Goal: Task Accomplishment & Management: Use online tool/utility

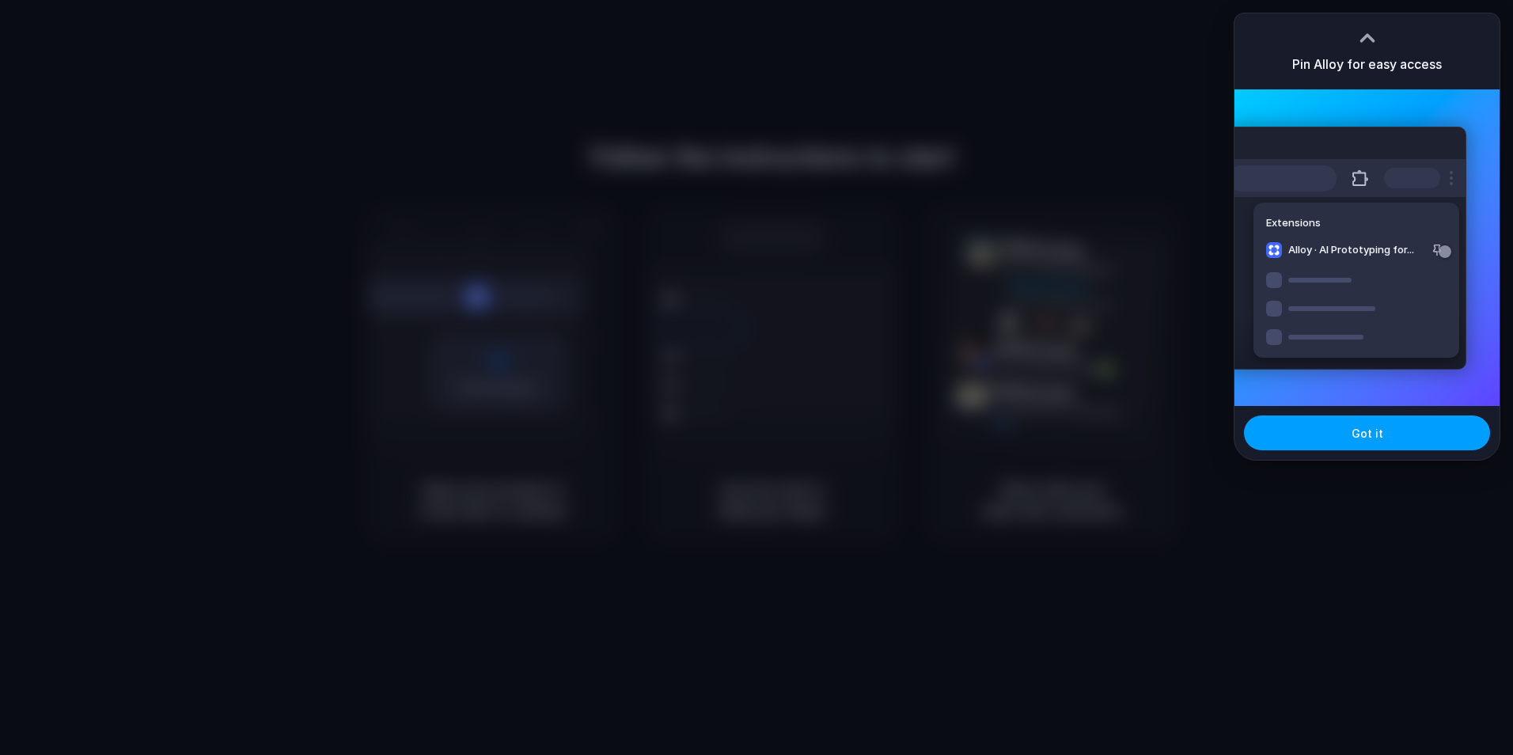
click at [1392, 422] on button "Got it" at bounding box center [1367, 432] width 246 height 35
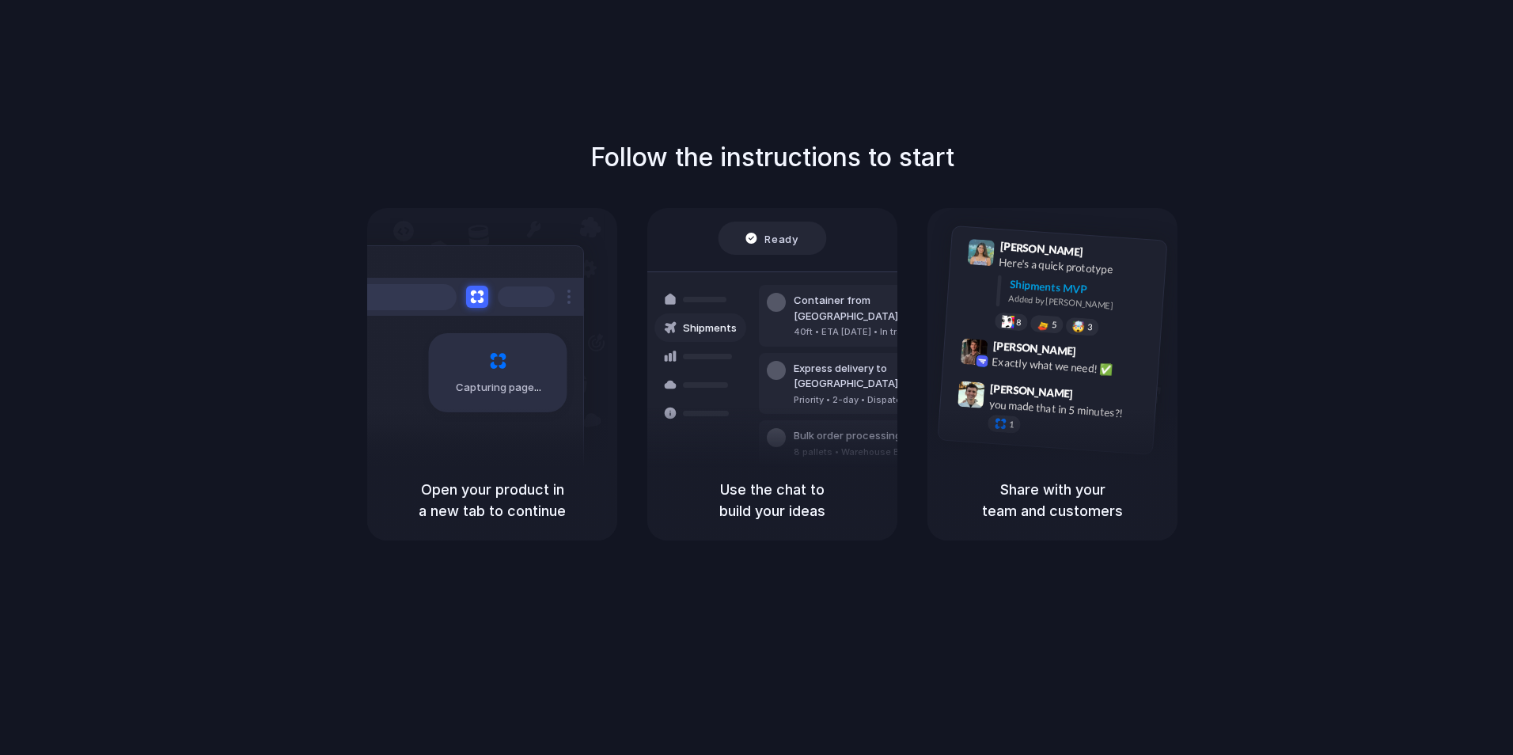
click at [1330, 361] on div "Follow the instructions to start Capturing page Open your product in a new tab …" at bounding box center [772, 339] width 1513 height 402
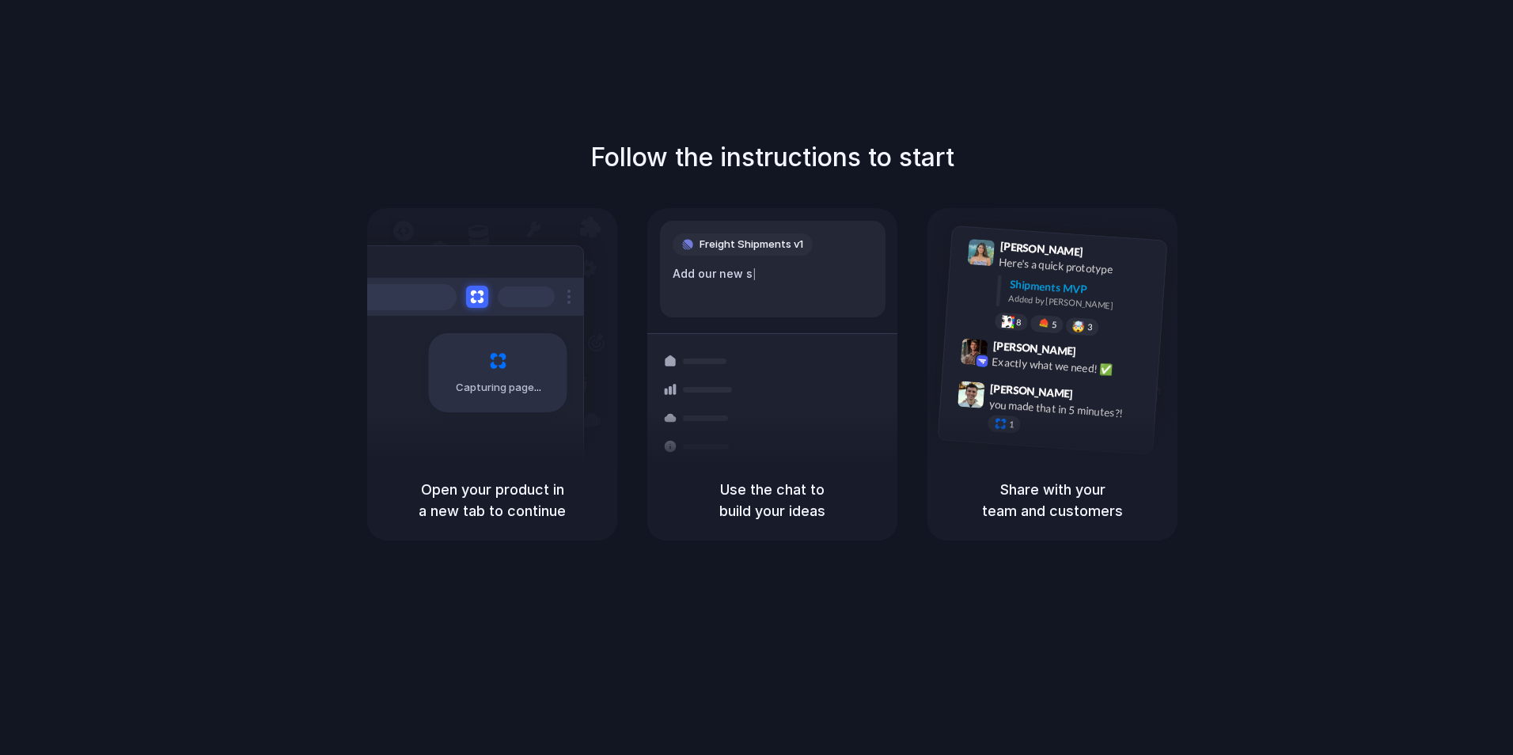
click at [713, 468] on div "Use the chat to build your ideas" at bounding box center [772, 500] width 250 height 81
click at [445, 532] on div "Open your product in a new tab to continue" at bounding box center [492, 500] width 250 height 81
click at [820, 199] on div "Follow the instructions to start Capturing page Open your product in a new tab …" at bounding box center [772, 339] width 1513 height 402
click at [560, 136] on div "Follow the instructions to start Capturing page Open your product in a new tab …" at bounding box center [772, 393] width 1544 height 786
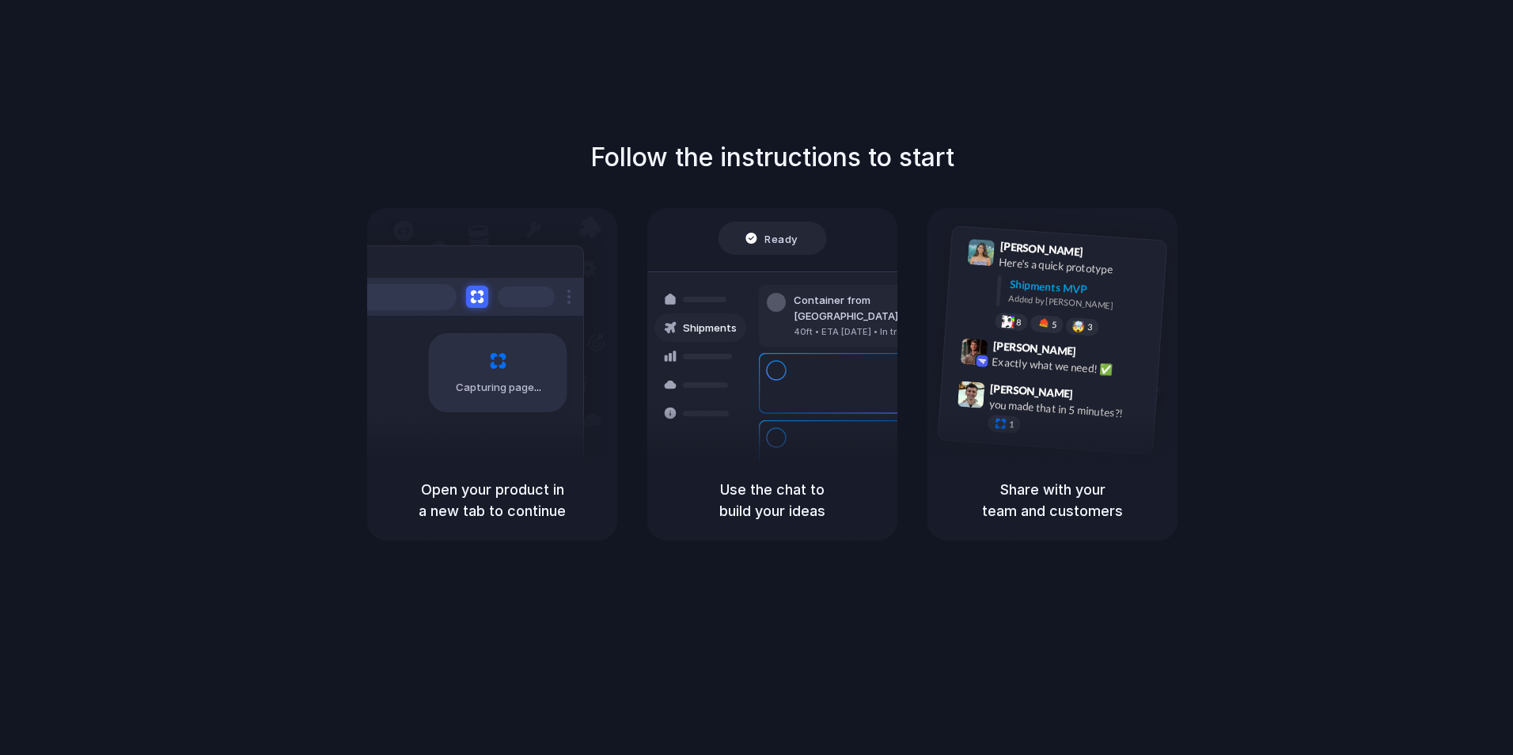
click at [1090, 0] on html "Follow the instructions to start Capturing page Open your product in a new tab …" at bounding box center [756, 377] width 1513 height 755
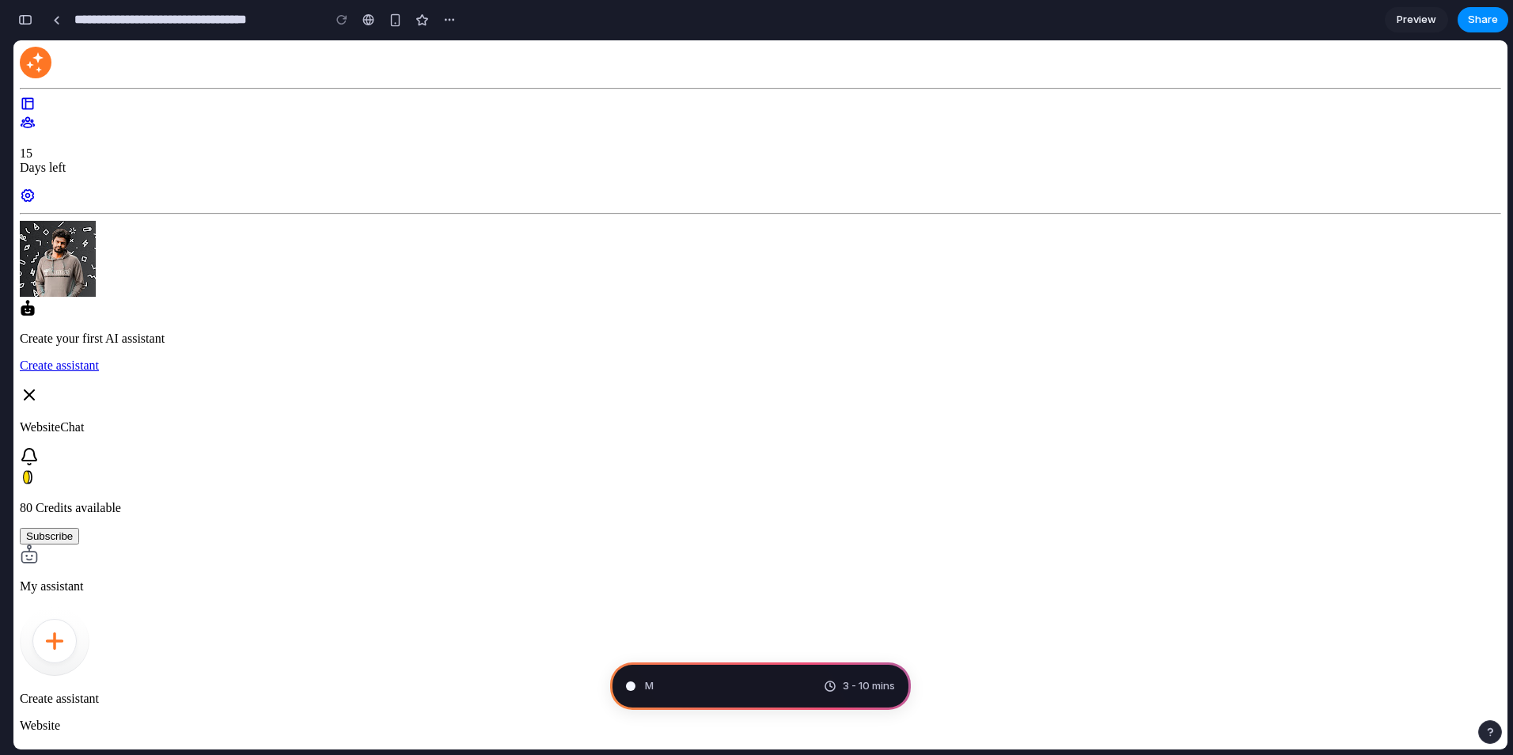
type input "**********"
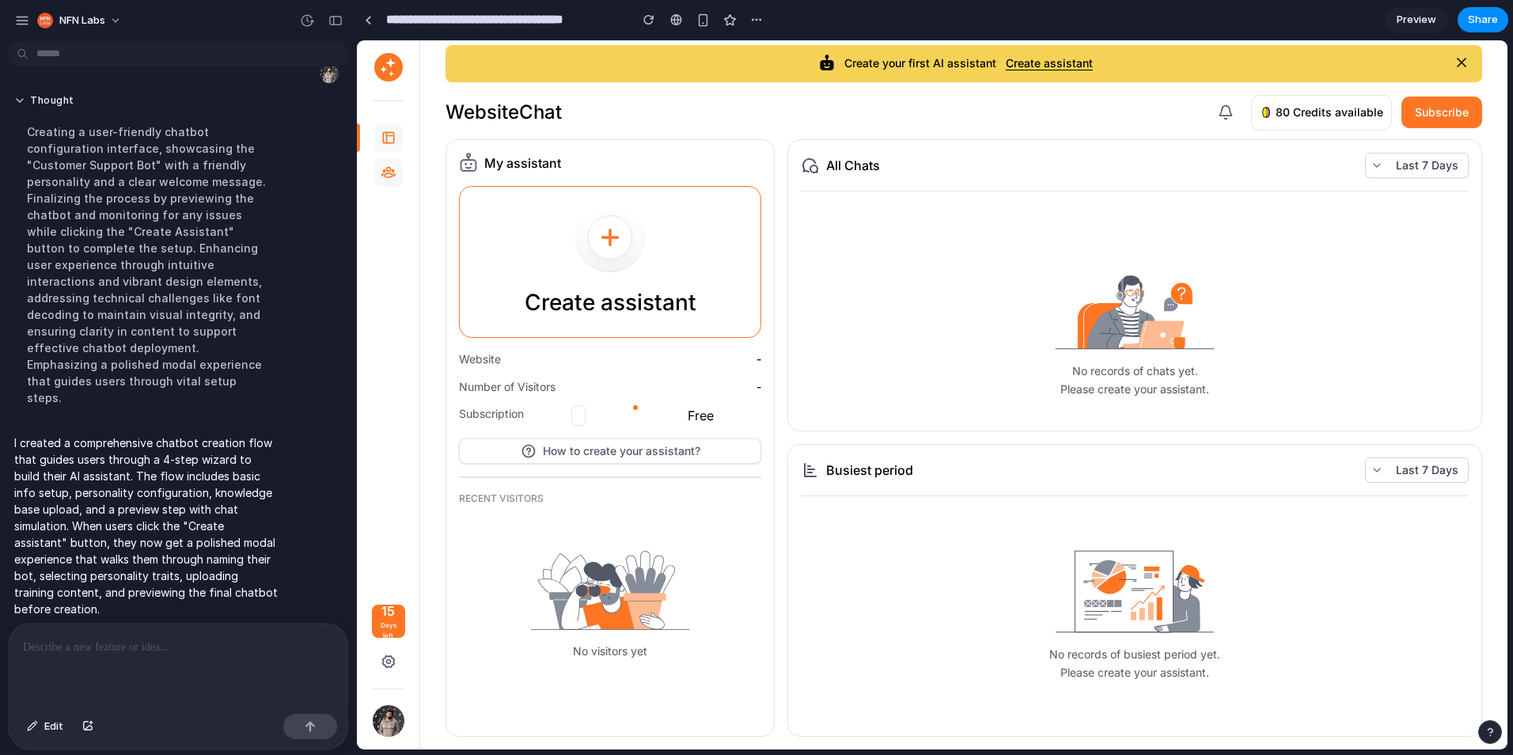
click at [387, 159] on div at bounding box center [388, 172] width 28 height 28
click at [393, 181] on div at bounding box center [388, 172] width 28 height 28
click at [386, 127] on div at bounding box center [388, 137] width 28 height 28
click at [577, 295] on p "Create assistant" at bounding box center [610, 303] width 172 height 36
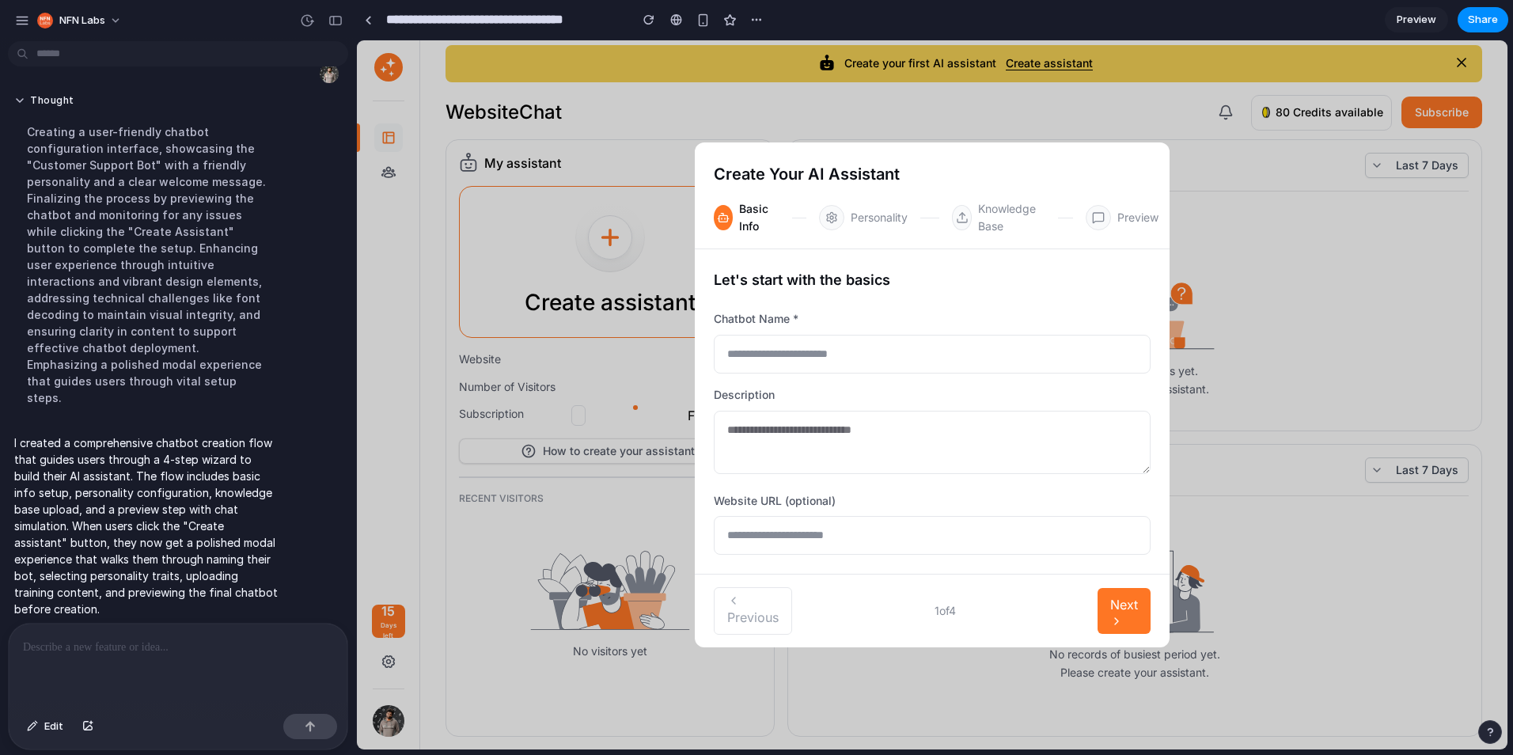
click at [800, 366] on input "text" at bounding box center [932, 354] width 437 height 39
click at [838, 438] on textarea at bounding box center [932, 442] width 437 height 63
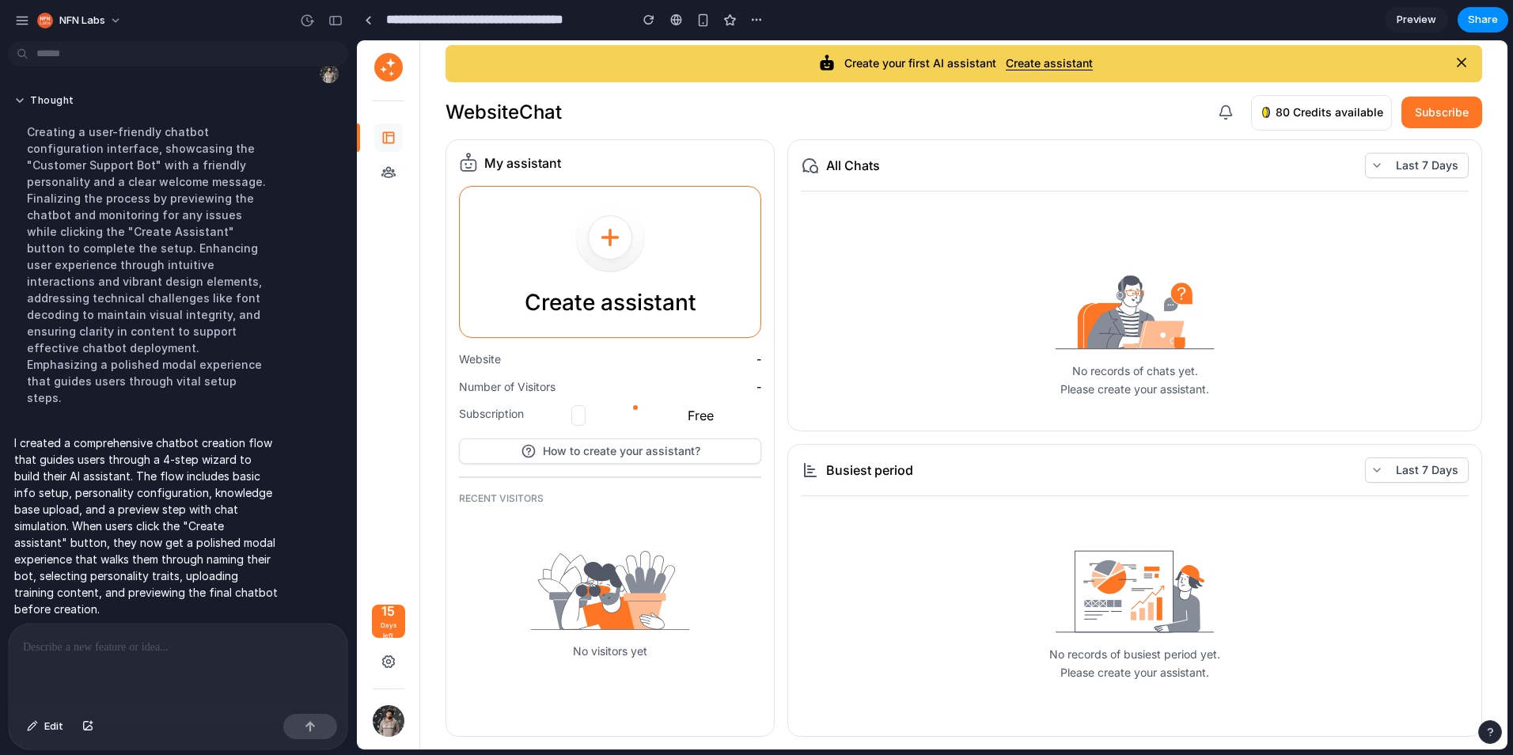
click at [990, 529] on div "No records of busiest period yet. Please create your assistant." at bounding box center [1135, 616] width 668 height 214
click at [642, 256] on icon at bounding box center [610, 238] width 70 height 70
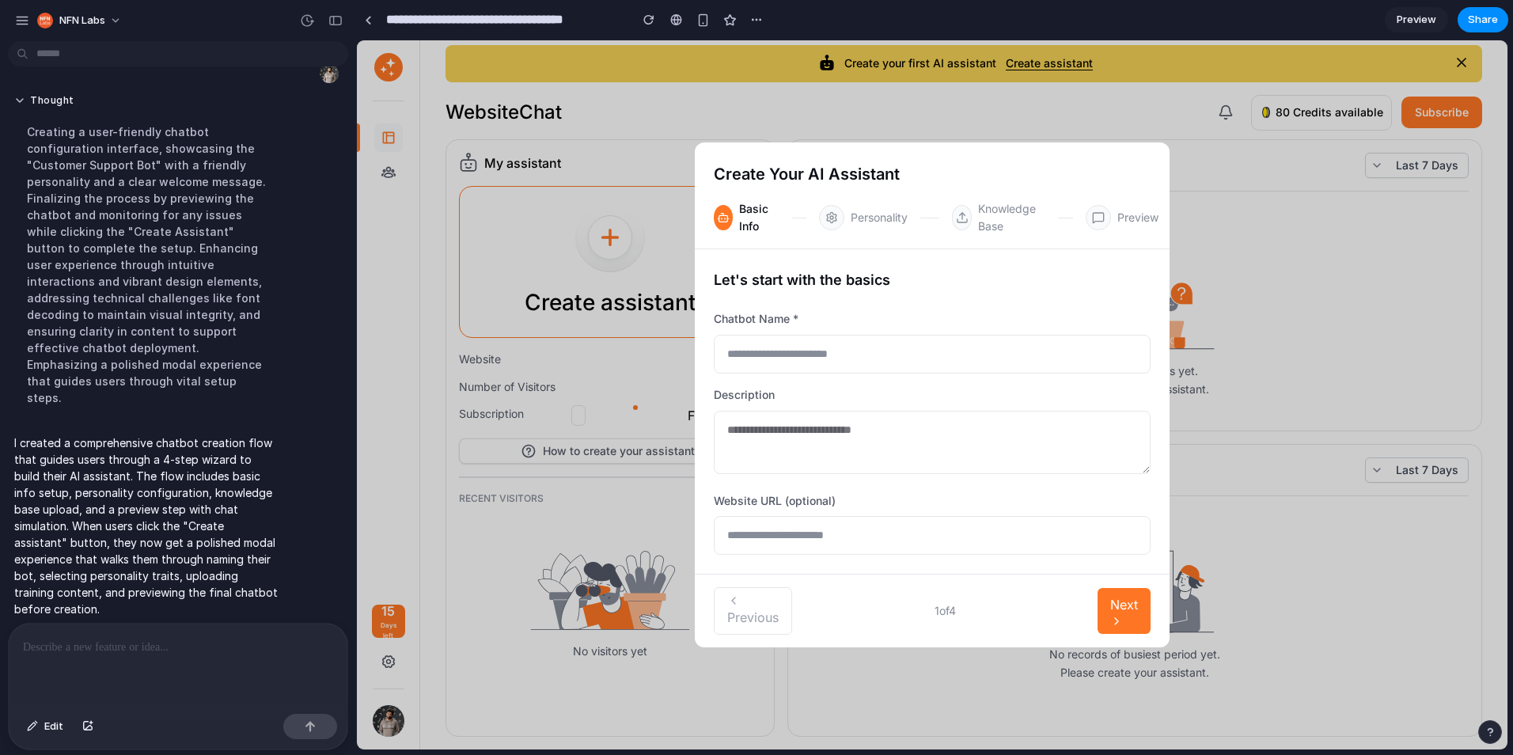
click at [885, 536] on input "text" at bounding box center [932, 535] width 437 height 39
click at [870, 532] on input "text" at bounding box center [932, 535] width 437 height 39
click at [1120, 602] on span "Next" at bounding box center [1124, 604] width 28 height 16
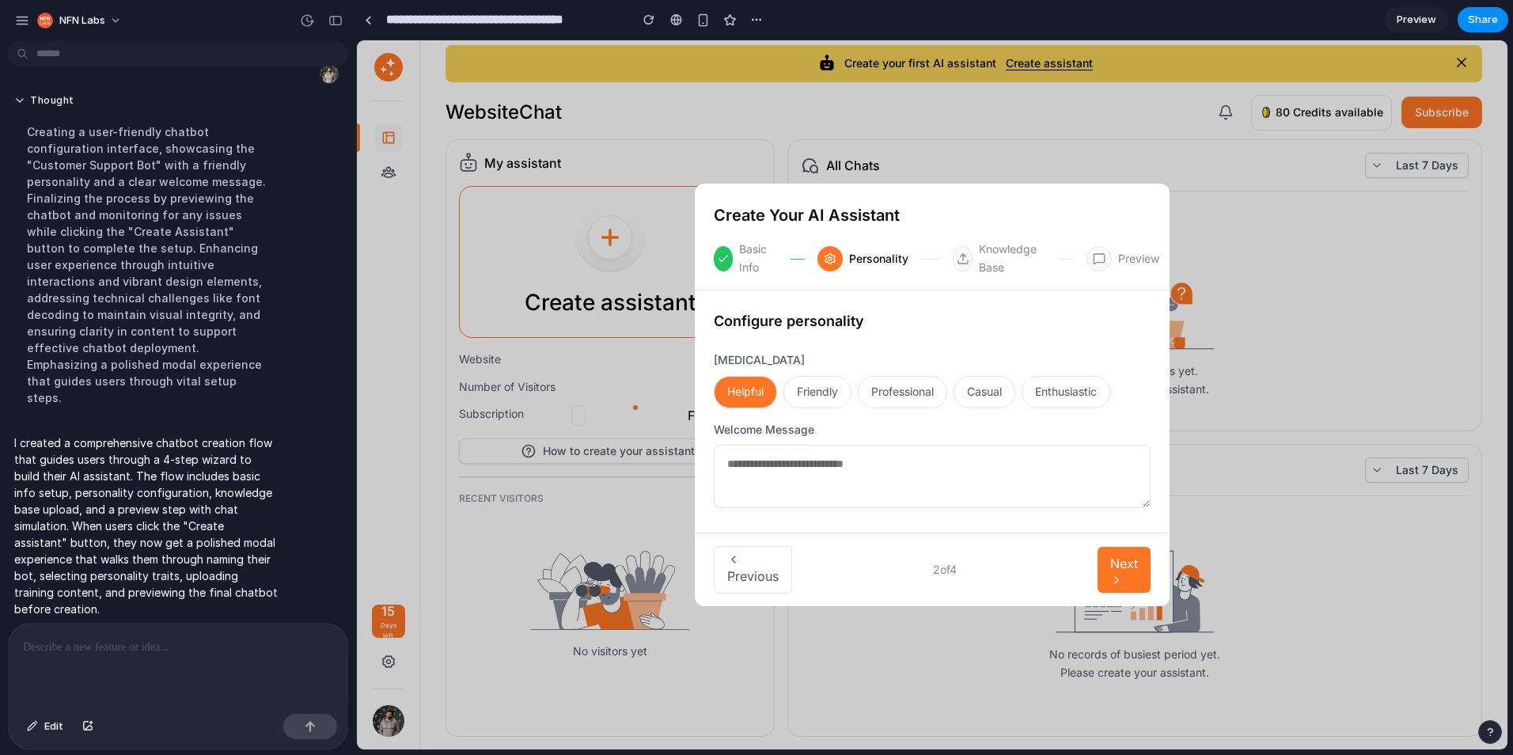
click at [1143, 555] on button "Next" at bounding box center [1123, 570] width 53 height 46
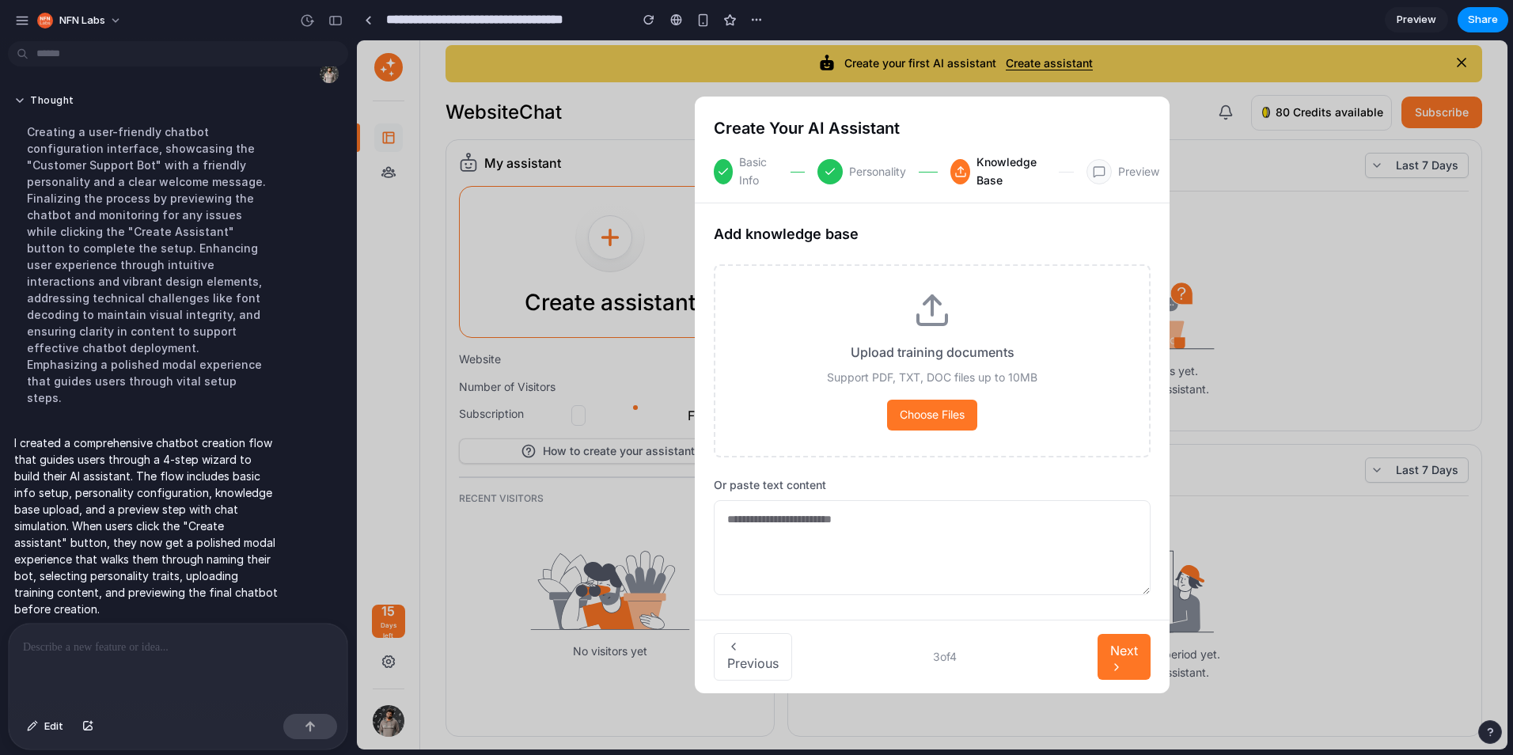
click at [1135, 630] on div "Previous 3 of 4 Next" at bounding box center [932, 656] width 475 height 74
click at [1132, 653] on span "Next" at bounding box center [1124, 650] width 28 height 16
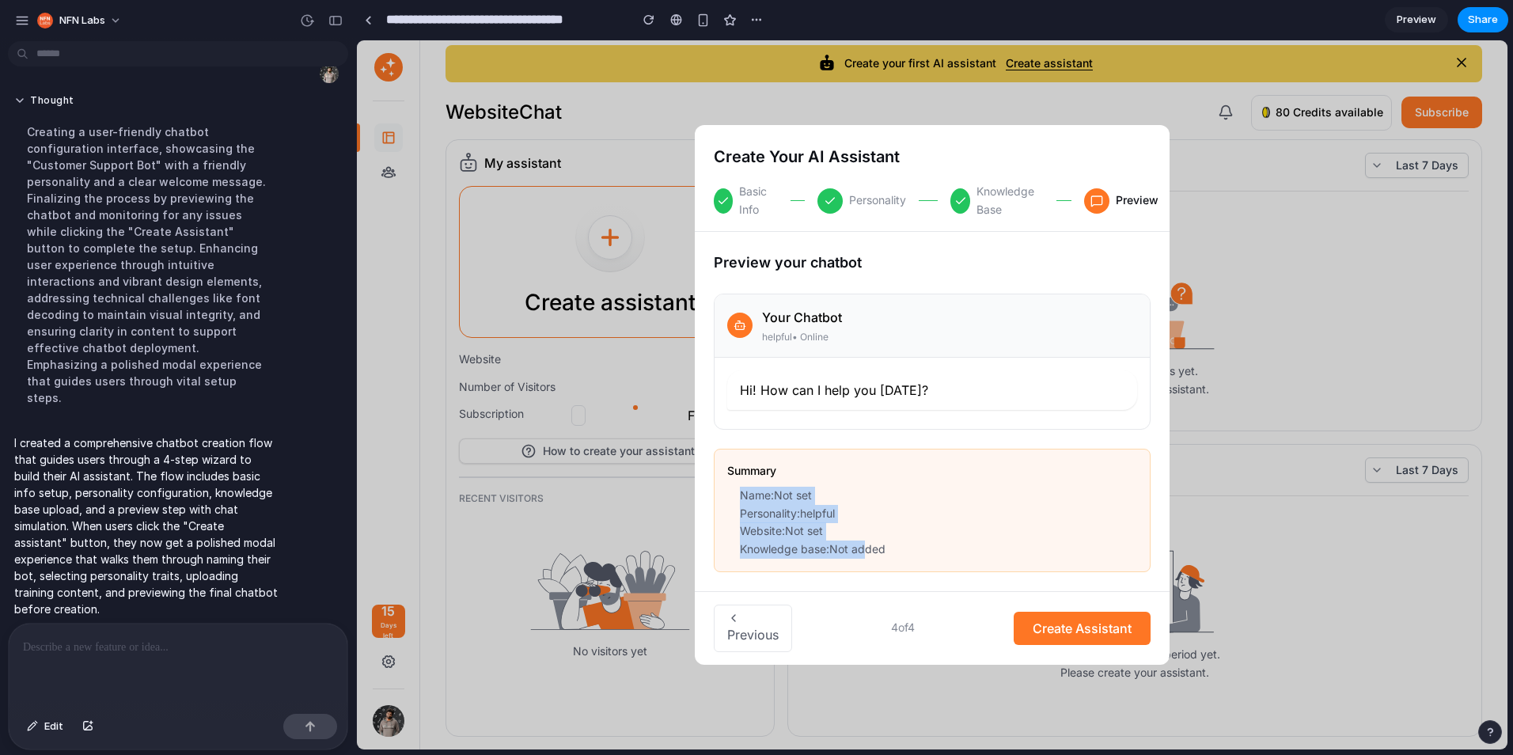
drag, startPoint x: 866, startPoint y: 543, endPoint x: 723, endPoint y: 483, distance: 155.3
click at [723, 483] on div "Summary Name: Not set Personality: helpful Website: Not set Knowledge base: Not…" at bounding box center [932, 510] width 437 height 123
drag, startPoint x: 723, startPoint y: 483, endPoint x: 942, endPoint y: 510, distance: 220.8
click at [942, 510] on li "Personality: helpful" at bounding box center [938, 514] width 397 height 18
click at [1077, 620] on span "Create Assistant" at bounding box center [1081, 628] width 99 height 16
